Goal: Navigation & Orientation: Find specific page/section

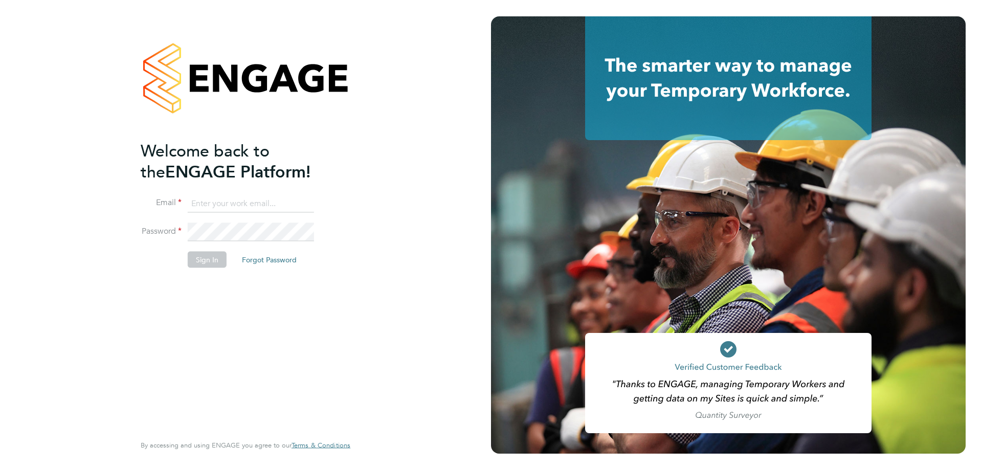
type input "danielle.nail@danielowen.co.uk"
click at [210, 256] on button "Sign In" at bounding box center [207, 259] width 39 height 16
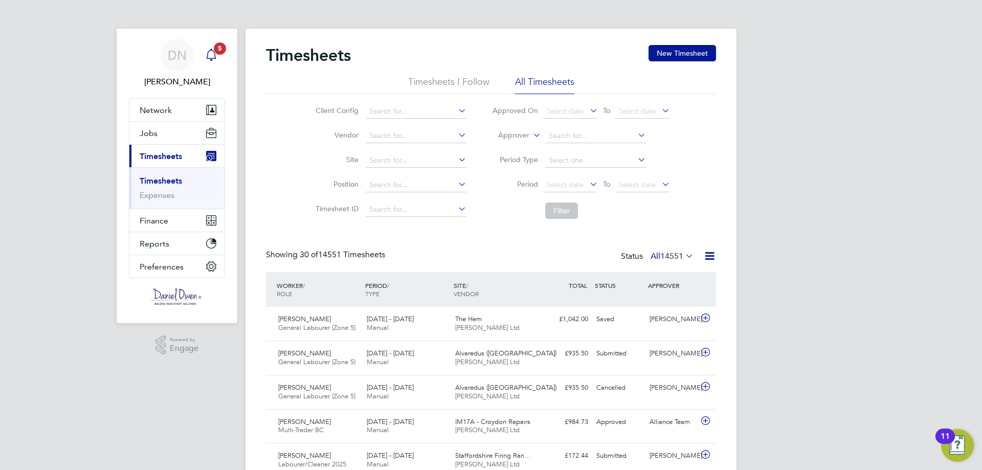
click at [212, 57] on icon "Main navigation" at bounding box center [211, 55] width 12 height 12
